Goal: Communication & Community: Ask a question

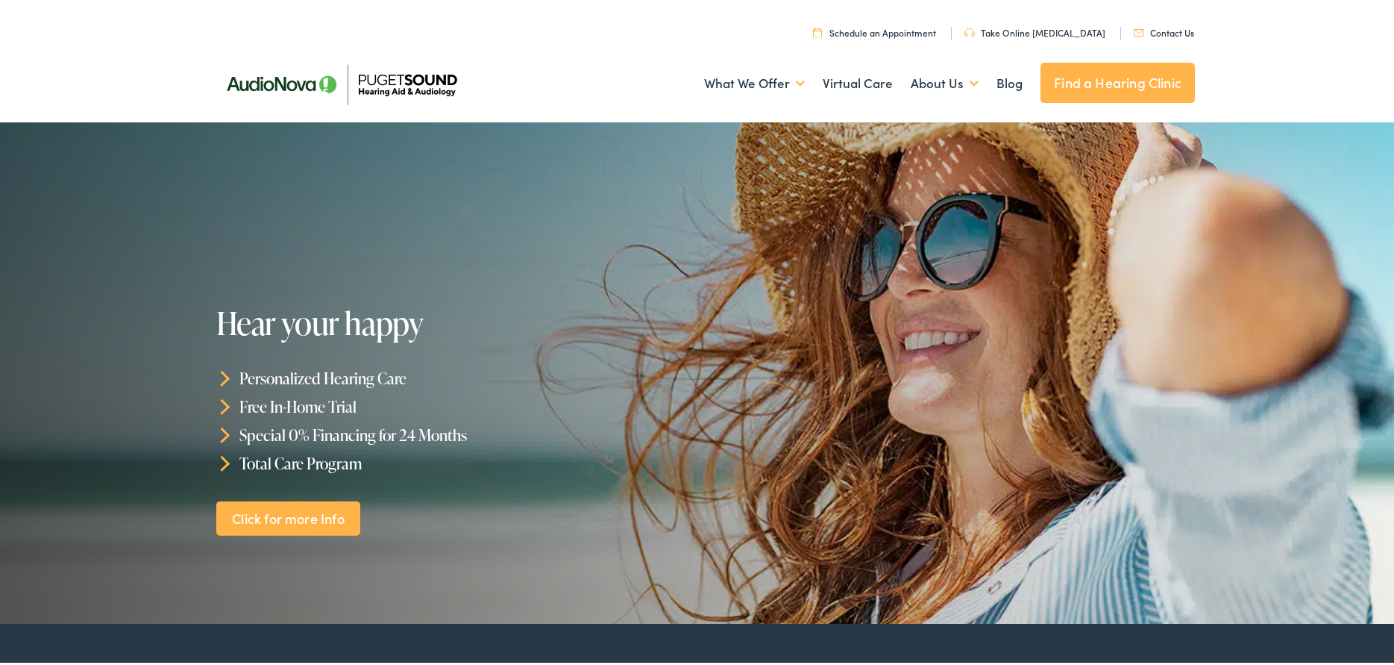
click at [1172, 26] on link "Contact Us" at bounding box center [1164, 29] width 60 height 13
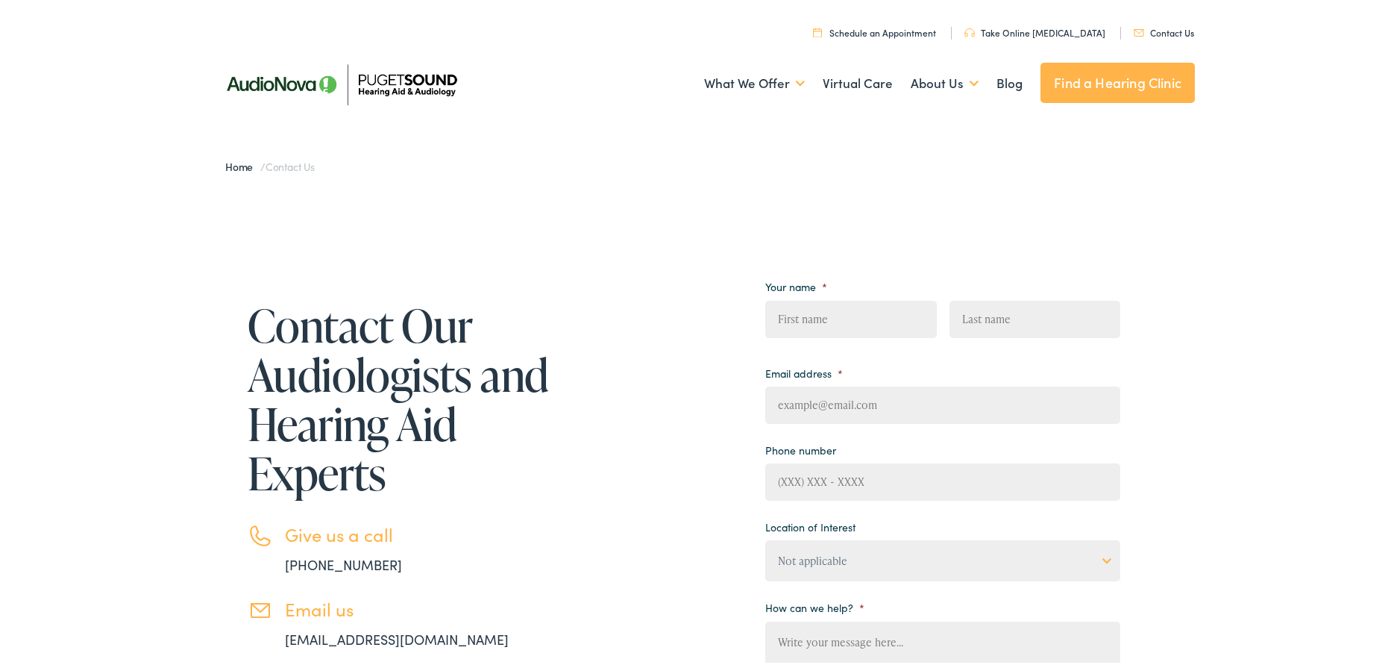
click at [848, 318] on input "First" at bounding box center [850, 316] width 171 height 37
type input "[PERSON_NAME]"
type input "[EMAIL_ADDRESS][DOMAIN_NAME]"
type input "[PHONE_NUMBER]"
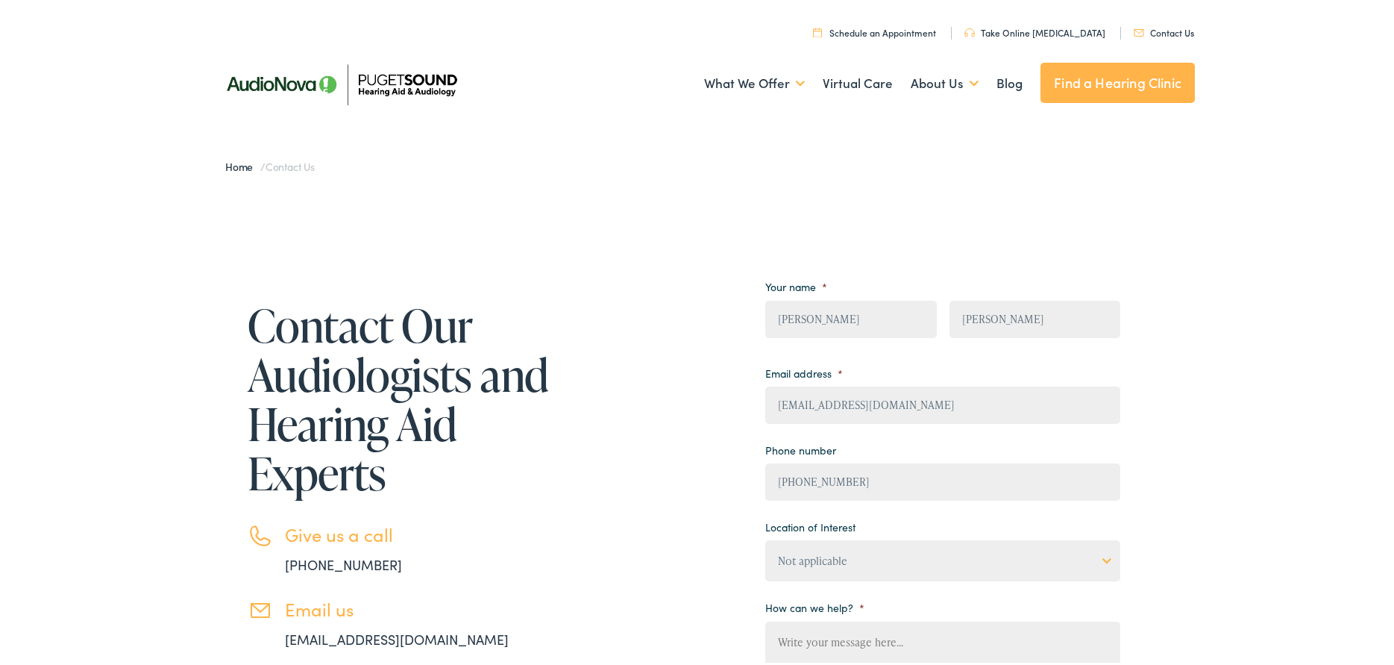
scroll to position [1, 0]
click at [829, 642] on textarea "How can we help? *" at bounding box center [942, 677] width 355 height 119
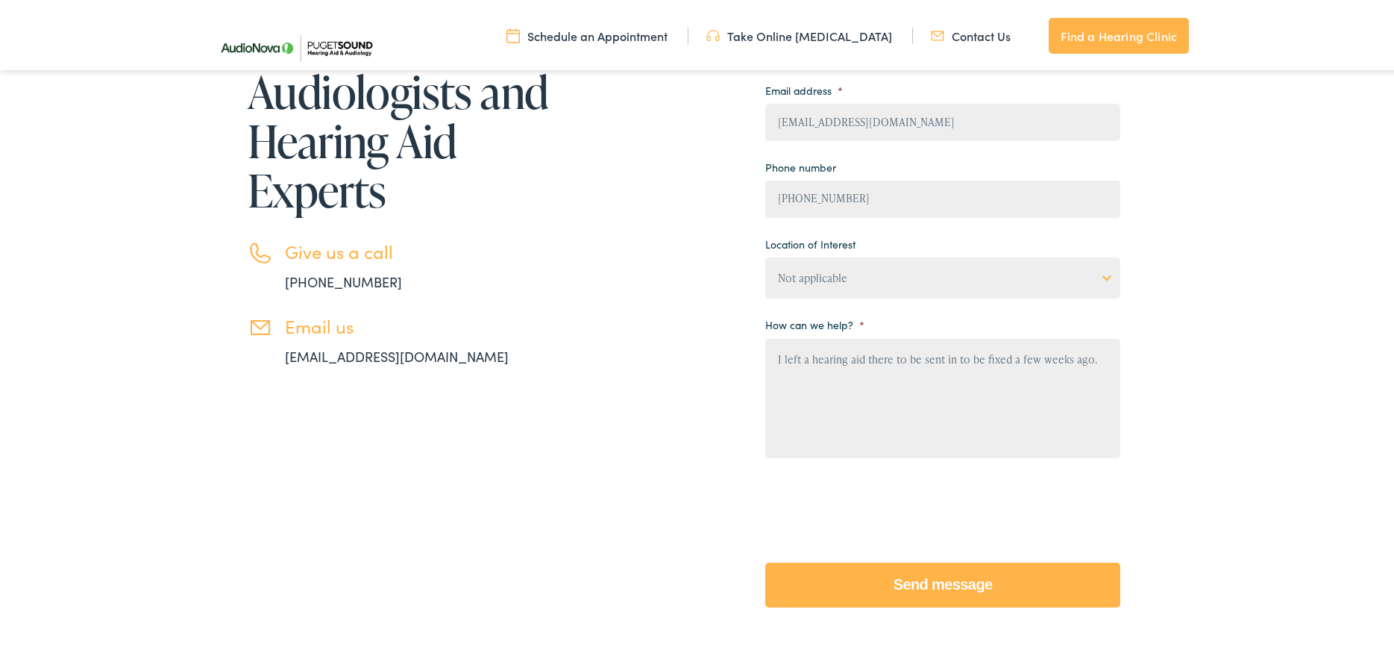
scroll to position [416, 0]
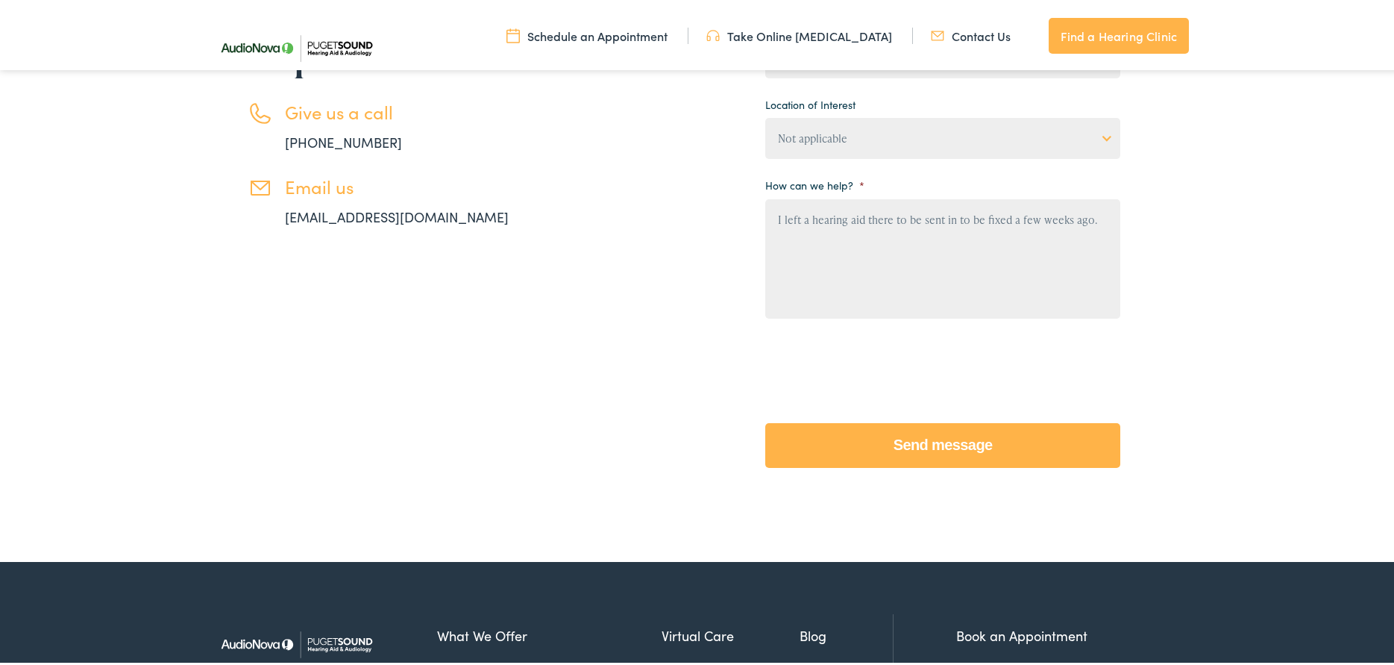
click at [1096, 220] on textarea "I left a hearing aid there to be sent in to be fixed a few weeks ago." at bounding box center [942, 255] width 355 height 119
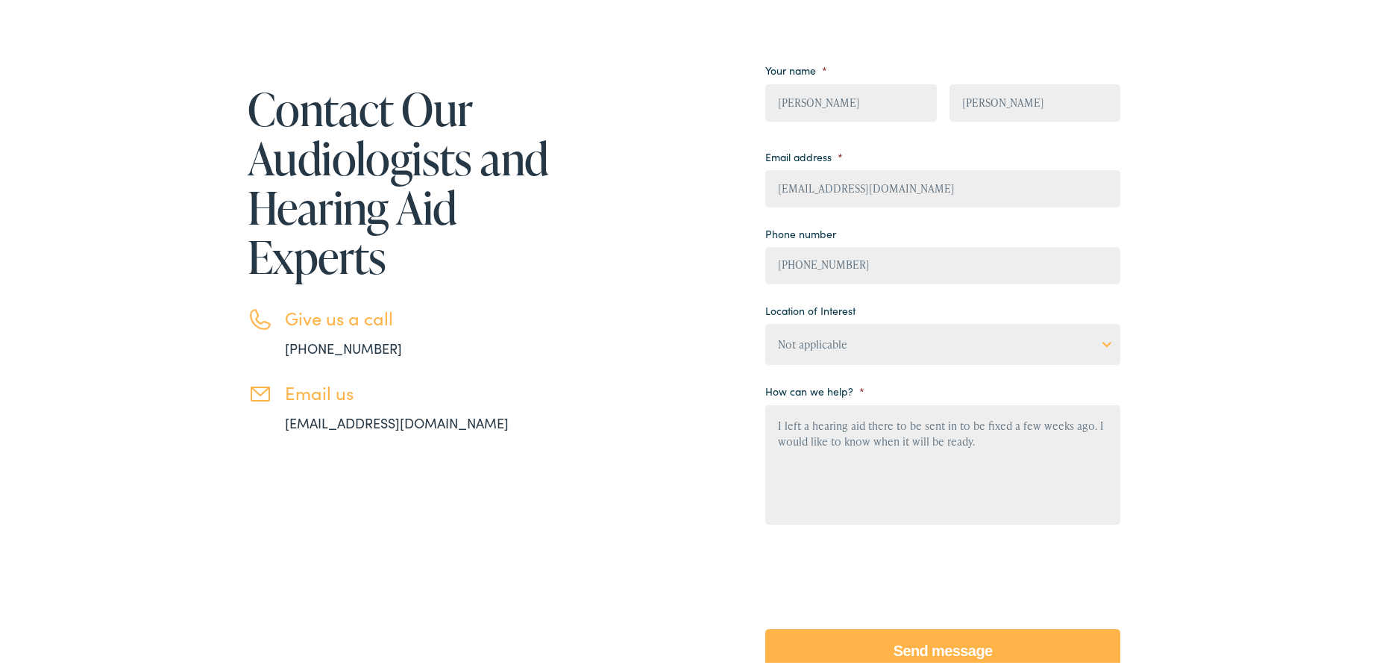
scroll to position [522, 0]
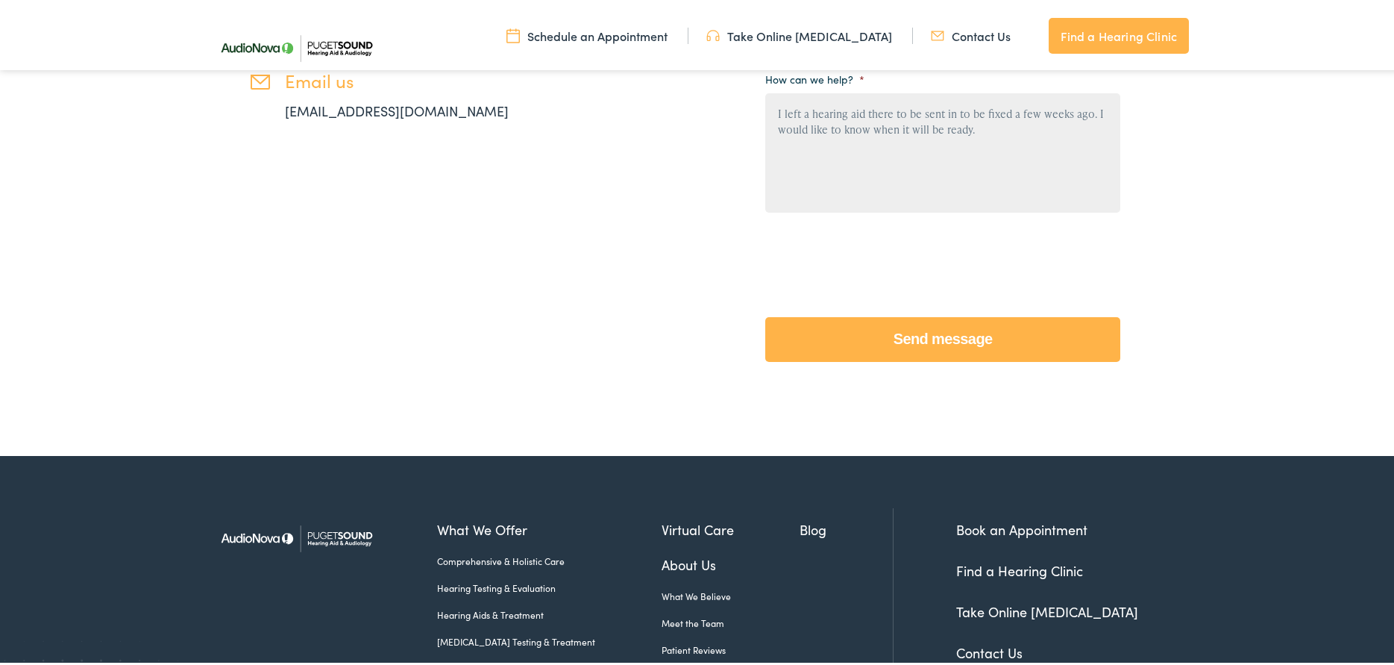
type textarea "I left a hearing aid there to be sent in to be fixed a few weeks ago. I would l…"
click at [929, 339] on input "Send message" at bounding box center [942, 336] width 355 height 45
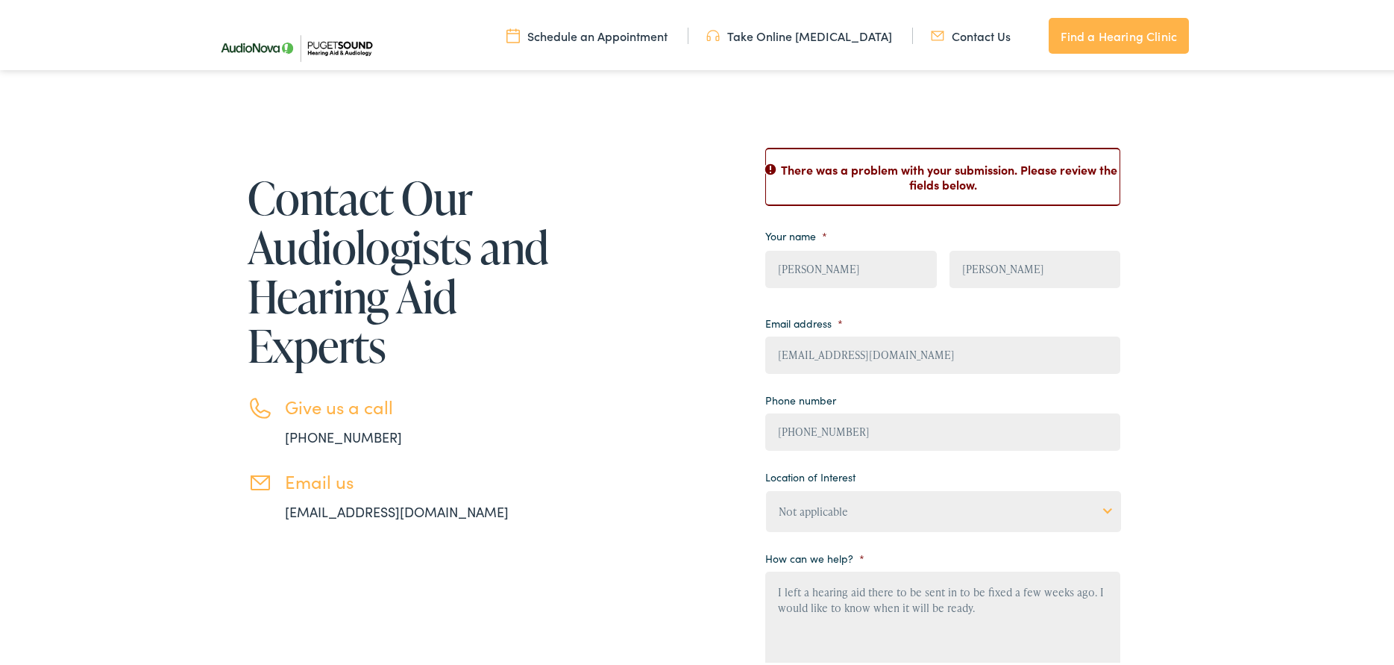
scroll to position [373, 0]
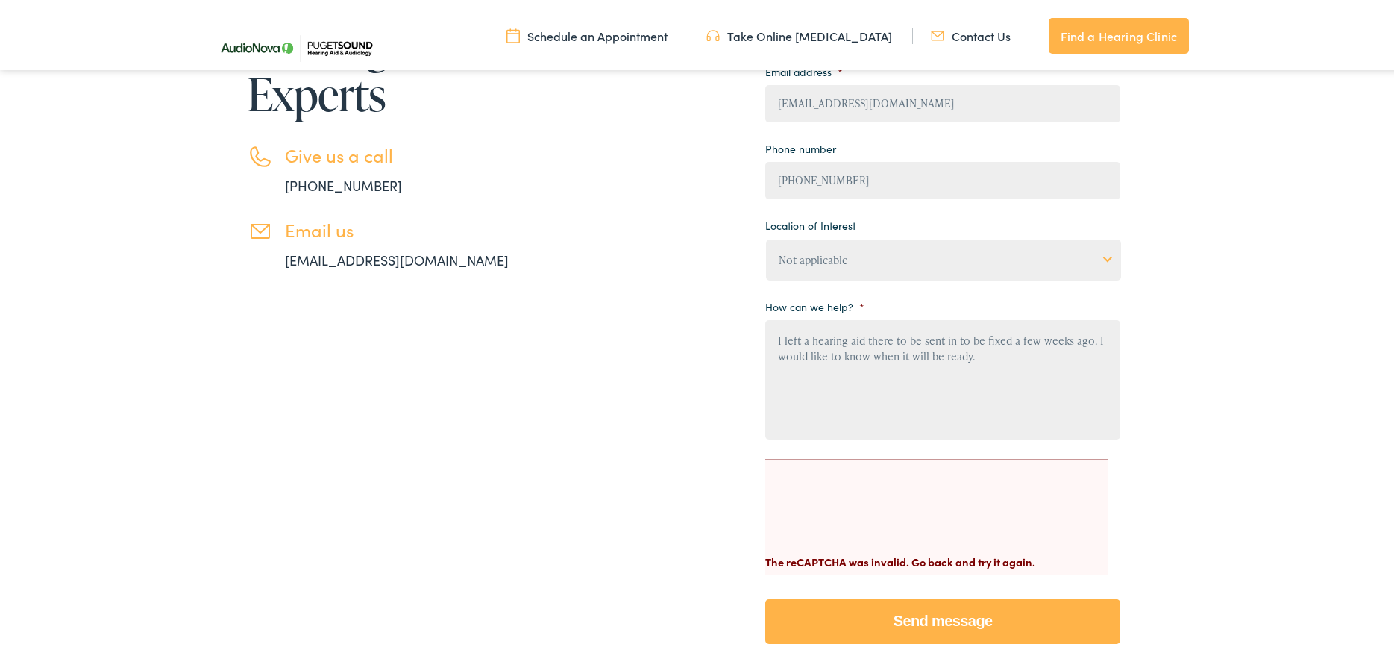
click at [858, 561] on div "The reCAPTCHA was invalid. Go back and try it again." at bounding box center [936, 553] width 343 height 28
click at [975, 567] on li "CAPTCHA The reCAPTCHA was invalid. Go back and try it again." at bounding box center [936, 514] width 343 height 116
click at [800, 559] on div "The reCAPTCHA was invalid. Go back and try it again." at bounding box center [936, 553] width 343 height 28
click at [800, 558] on div "The reCAPTCHA was invalid. Go back and try it again." at bounding box center [936, 553] width 343 height 28
drag, startPoint x: 765, startPoint y: 556, endPoint x: 1087, endPoint y: 551, distance: 323.0
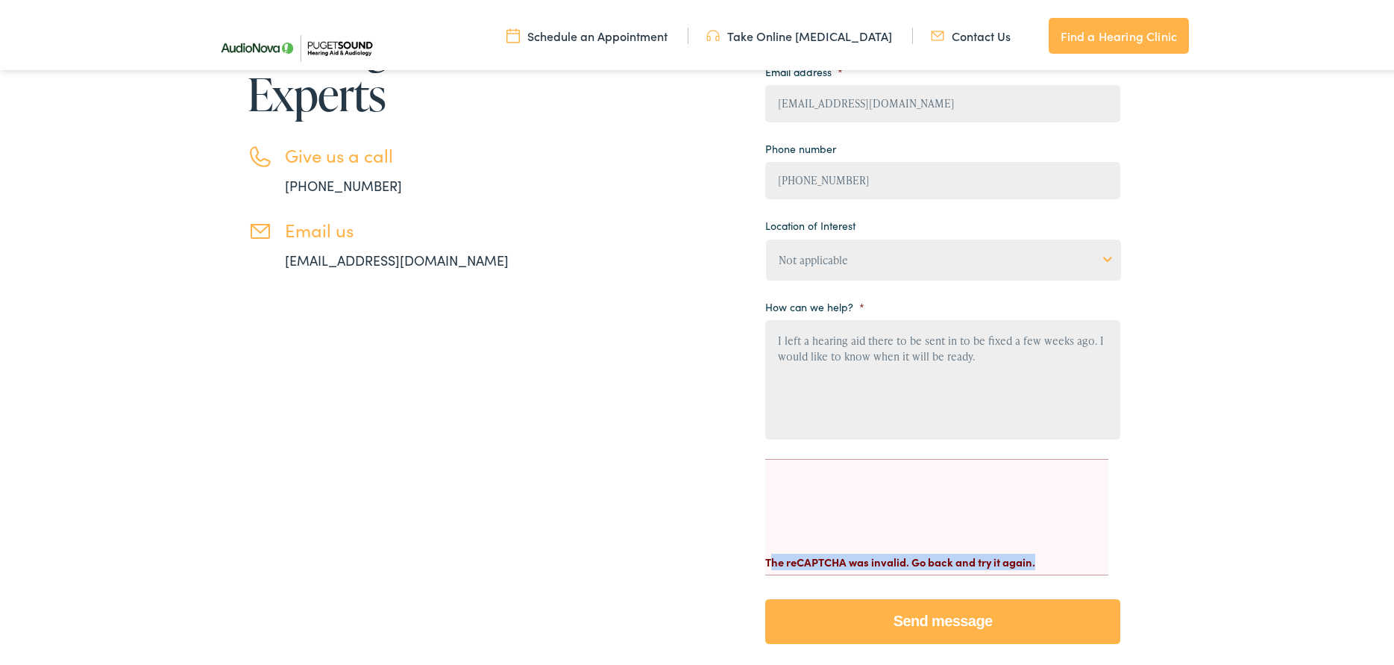
click at [1087, 551] on div "The reCAPTCHA was invalid. Go back and try it again." at bounding box center [936, 553] width 343 height 28
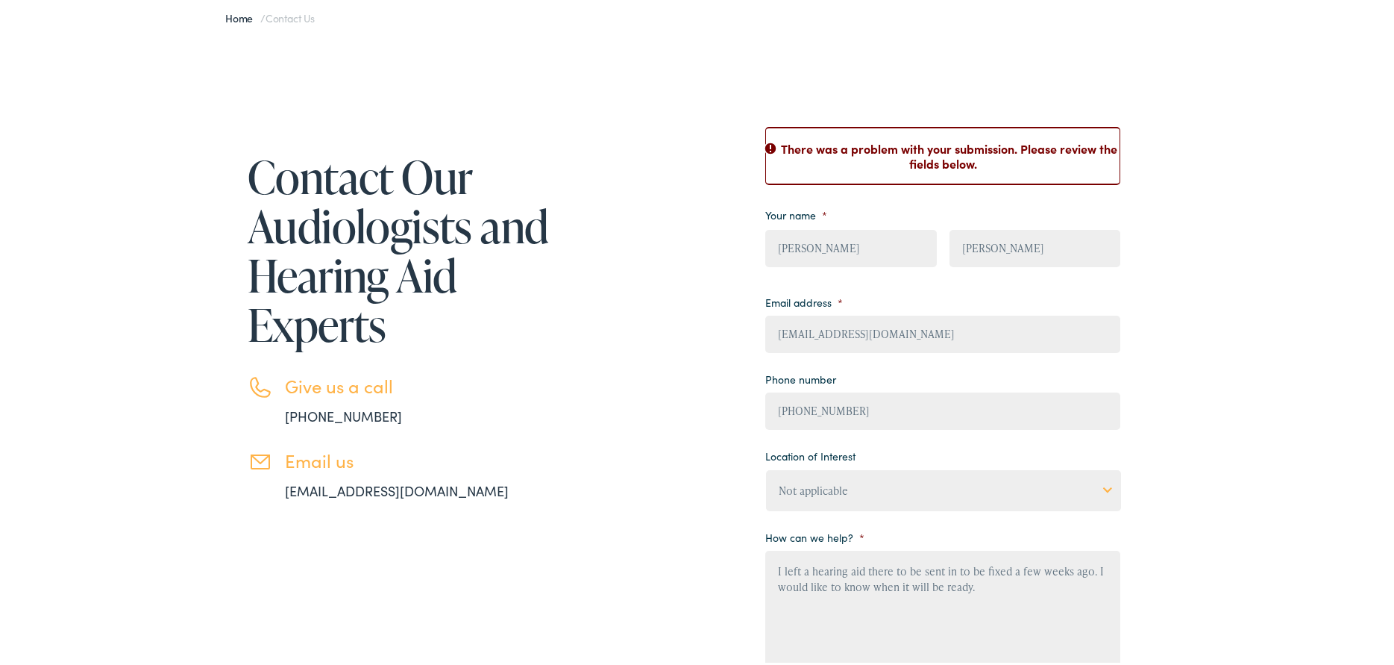
scroll to position [149, 0]
click at [349, 489] on link "[EMAIL_ADDRESS][DOMAIN_NAME]" at bounding box center [397, 486] width 224 height 19
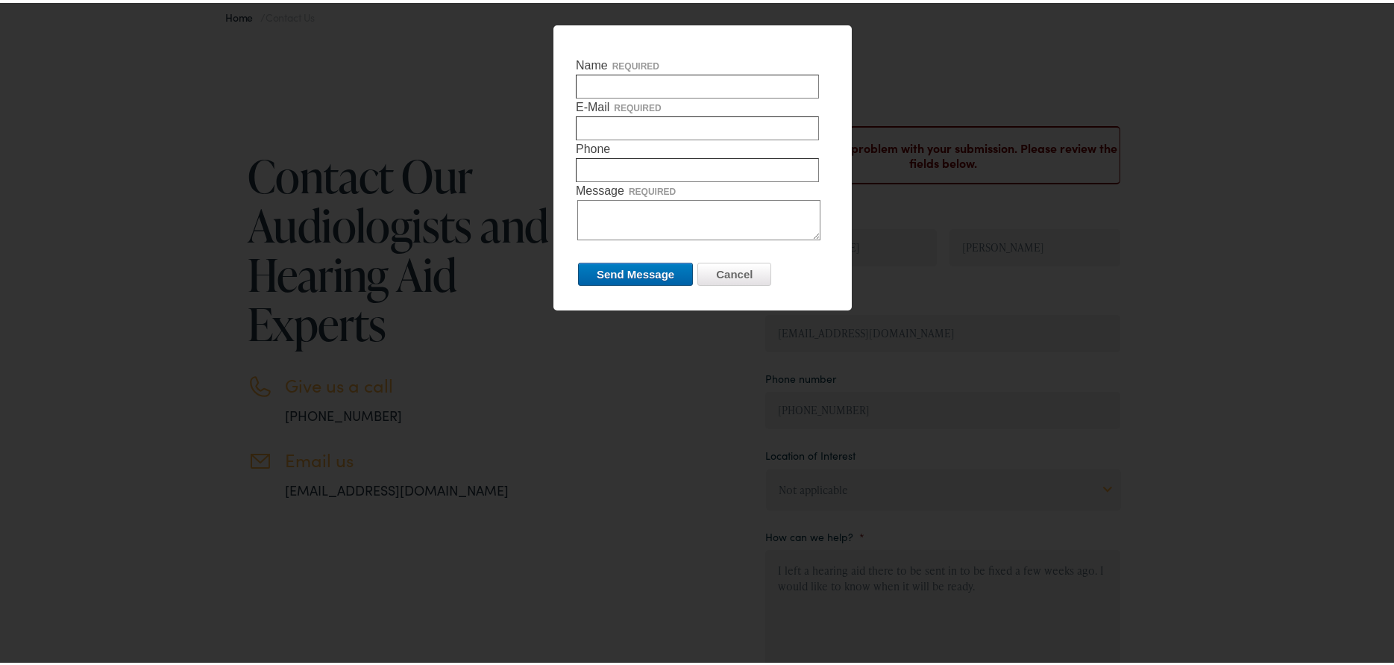
click at [645, 77] on input "Name required" at bounding box center [697, 84] width 243 height 24
type input "[PERSON_NAME]"
type input "[EMAIL_ADDRESS][DOMAIN_NAME]"
type input "2062941798"
drag, startPoint x: 653, startPoint y: 125, endPoint x: 446, endPoint y: 129, distance: 206.6
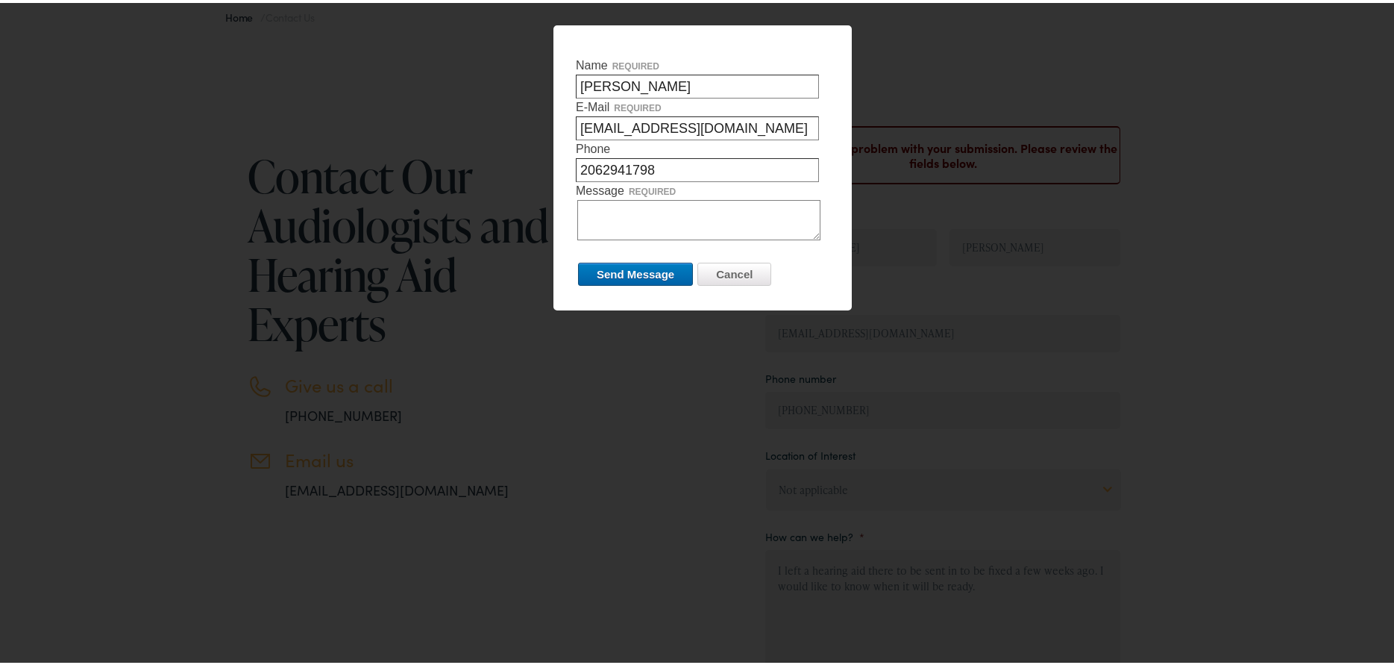
click at [446, 129] on div "Name required [PERSON_NAME] E-Mail required [EMAIL_ADDRESS][DOMAIN_NAME] Phone …" at bounding box center [702, 332] width 1405 height 665
type input "[EMAIL_ADDRESS][DOMAIN_NAME]"
click at [622, 211] on textarea "Message required" at bounding box center [698, 217] width 243 height 40
type textarea "I left a hearing aid there a few weeks ago to be sent in to be fixed. I would l…"
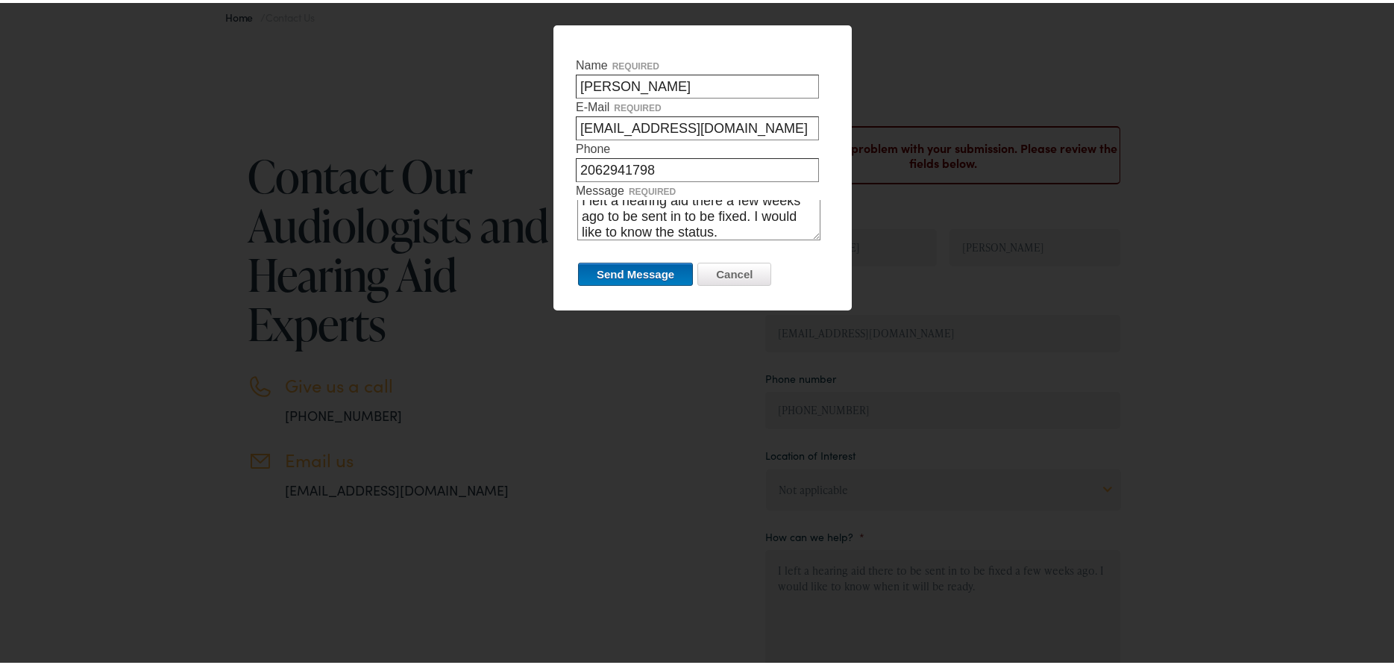
click at [627, 271] on input "Send Message" at bounding box center [635, 271] width 115 height 23
